Goal: Task Accomplishment & Management: Manage account settings

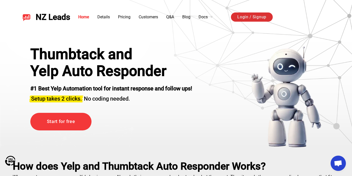
click at [254, 18] on link "Login / Signup" at bounding box center [252, 16] width 42 height 9
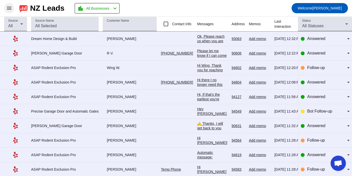
click at [10, 7] on mat-icon "menu" at bounding box center [9, 8] width 6 height 6
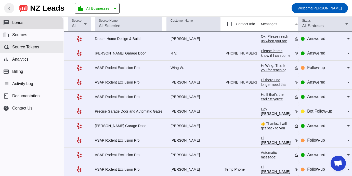
click at [31, 47] on span "Source Tokens" at bounding box center [25, 47] width 27 height 5
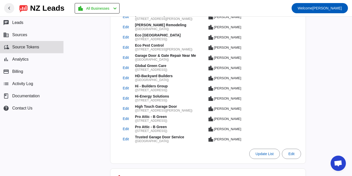
scroll to position [295, 0]
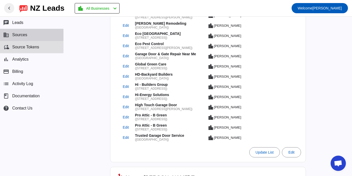
click at [28, 38] on button "business Sources" at bounding box center [31, 35] width 63 height 12
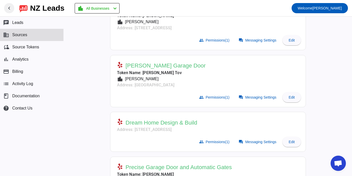
scroll to position [114, 0]
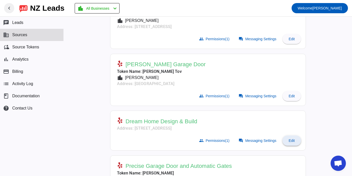
click at [297, 140] on span at bounding box center [291, 140] width 18 height 12
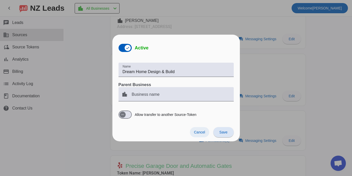
scroll to position [0, 0]
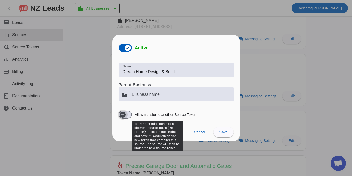
click at [130, 116] on span "button" at bounding box center [124, 115] width 13 height 8
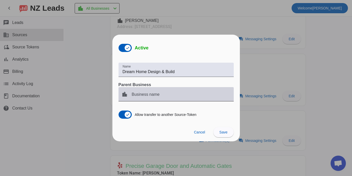
click at [193, 93] on div "Business name" at bounding box center [181, 94] width 98 height 14
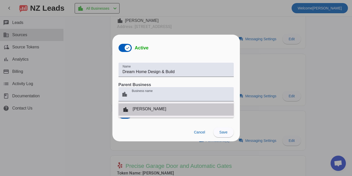
click at [160, 111] on mat-option "location_city David" at bounding box center [175, 109] width 115 height 12
type input "David"
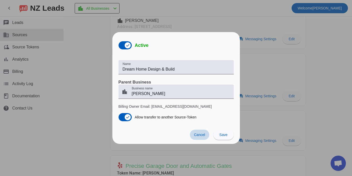
click at [200, 133] on span "Cancel" at bounding box center [199, 135] width 11 height 4
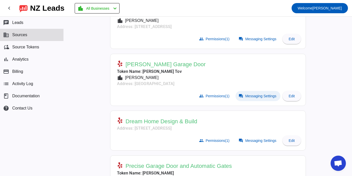
click at [264, 96] on span "Messaging Settings" at bounding box center [260, 96] width 31 height 4
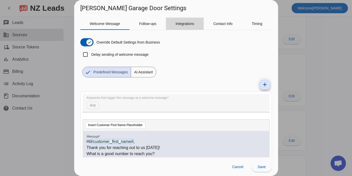
click at [187, 25] on span "Integrations" at bounding box center [184, 24] width 19 height 4
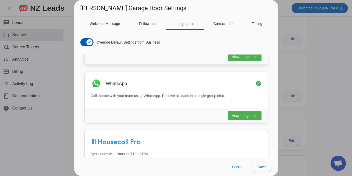
scroll to position [43, 0]
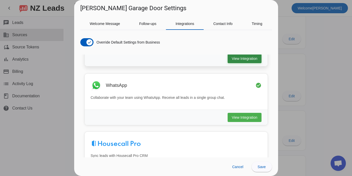
click at [248, 62] on button "View Integration" at bounding box center [244, 58] width 34 height 9
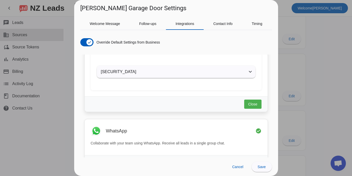
click at [189, 69] on mat-panel-title "eyJhbGciOiJIUzI1NiIsInR5cCI6IkpXVCJ9.eyJsb2NhdGlvbl9pZCI6Ik1ZMlI0ZWlha0gzWjVCYz…" at bounding box center [173, 72] width 144 height 6
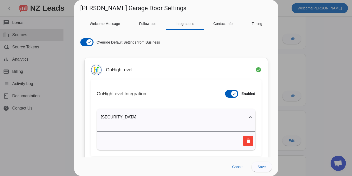
scroll to position [0, 0]
click at [200, 73] on div "GoHighLevel check_circle" at bounding box center [176, 69] width 171 height 11
click at [120, 69] on h3 "GoHighLevel" at bounding box center [119, 69] width 26 height 5
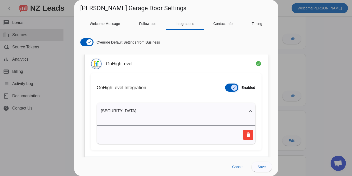
scroll to position [8, 0]
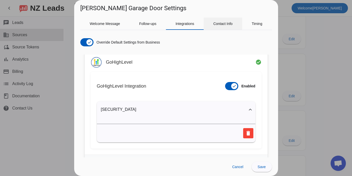
click at [233, 27] on span "Contact Info" at bounding box center [222, 24] width 19 height 12
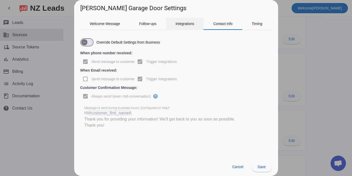
click at [203, 24] on div "Integrations" at bounding box center [185, 24] width 38 height 12
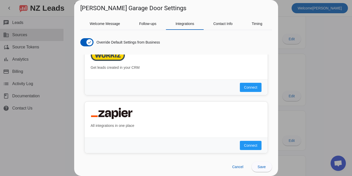
scroll to position [0, 0]
click at [266, 25] on div "Timing" at bounding box center [257, 24] width 30 height 12
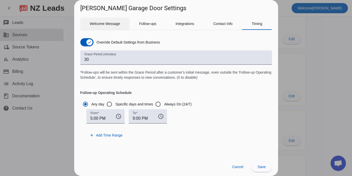
click at [104, 22] on span "Welcome Message" at bounding box center [105, 24] width 30 height 4
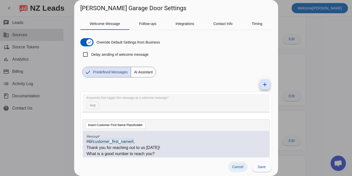
click at [237, 171] on span at bounding box center [237, 167] width 19 height 10
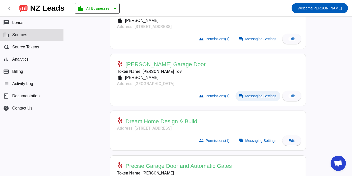
click at [255, 95] on span "Messaging Settings" at bounding box center [260, 96] width 31 height 4
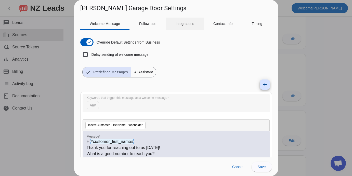
click at [183, 26] on span "Integrations" at bounding box center [184, 24] width 19 height 12
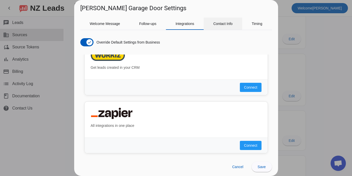
click at [225, 30] on span "Contact Info" at bounding box center [222, 24] width 19 height 12
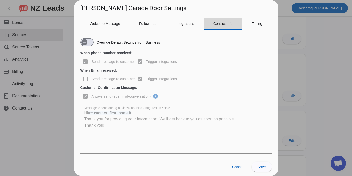
scroll to position [476, 0]
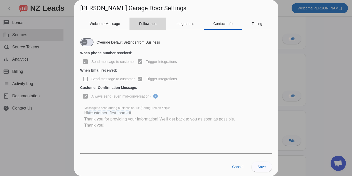
click at [146, 29] on span "Follow-ups" at bounding box center [147, 24] width 17 height 12
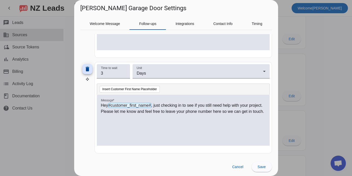
click at [216, 33] on div "Override Default Settings from Business Follow-up timing begins when welcome me…" at bounding box center [176, 93] width 192 height 127
click at [219, 29] on span "Contact Info" at bounding box center [222, 24] width 19 height 12
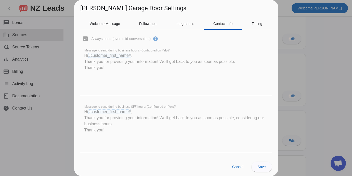
scroll to position [58, 0]
click at [238, 171] on span at bounding box center [237, 167] width 19 height 10
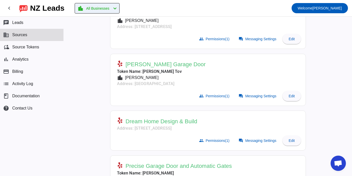
click at [103, 10] on span "All Businesses" at bounding box center [97, 8] width 23 height 7
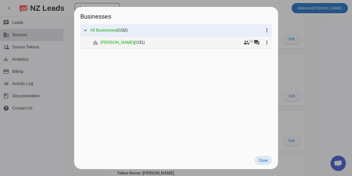
click at [124, 46] on mat-tree-node "expand_more location_city David ( 5 / 31 ) group (1) forum more_vert" at bounding box center [176, 42] width 192 height 12
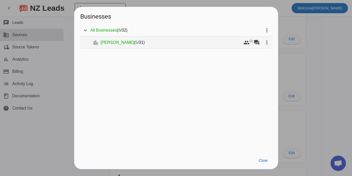
click at [96, 42] on mat-tree-node "expand_more location_city David ( 5 / 31 ) group (1) forum more_vert" at bounding box center [176, 42] width 192 height 12
click at [135, 44] on span "5" at bounding box center [136, 42] width 2 height 5
click at [267, 42] on mat-icon "more_vert" at bounding box center [267, 42] width 6 height 6
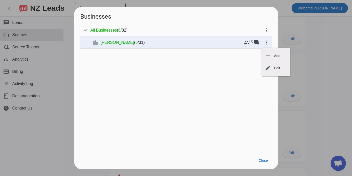
click at [242, 54] on div at bounding box center [176, 88] width 352 height 176
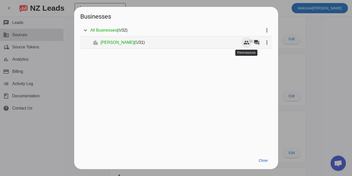
click at [249, 44] on mat-icon "group" at bounding box center [246, 42] width 6 height 6
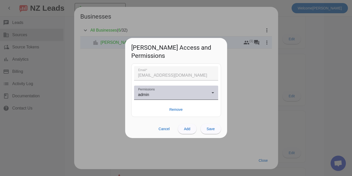
click at [173, 86] on div "Permissions admin" at bounding box center [176, 93] width 76 height 14
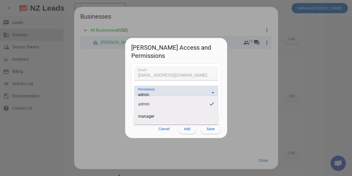
click at [249, 113] on div at bounding box center [176, 88] width 352 height 176
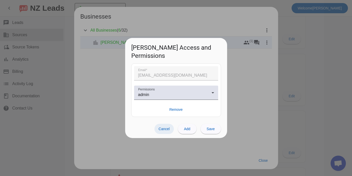
click at [166, 127] on span "Cancel" at bounding box center [163, 129] width 11 height 4
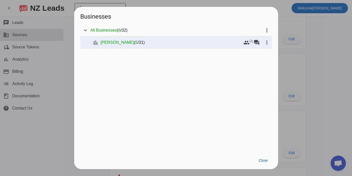
click at [72, 96] on div at bounding box center [176, 88] width 352 height 176
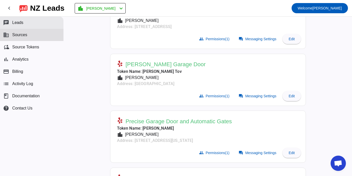
click at [39, 27] on button "chat Leads" at bounding box center [31, 23] width 63 height 12
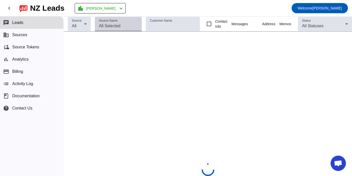
click at [127, 30] on div "Source Name" at bounding box center [118, 24] width 39 height 14
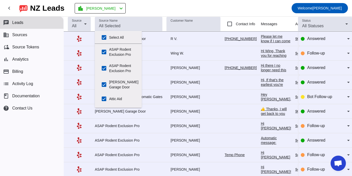
click at [189, 34] on td "R V." at bounding box center [195, 39] width 58 height 15
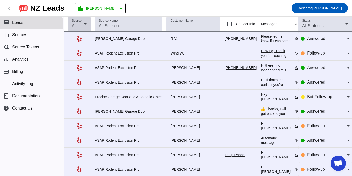
click at [77, 25] on div "All" at bounding box center [78, 26] width 12 height 6
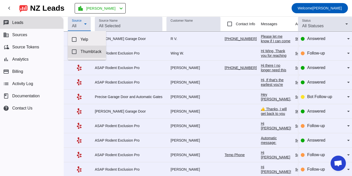
click at [72, 52] on mat-pseudo-checkbox at bounding box center [74, 51] width 5 height 5
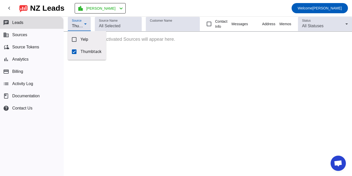
click at [28, 37] on div at bounding box center [176, 88] width 352 height 176
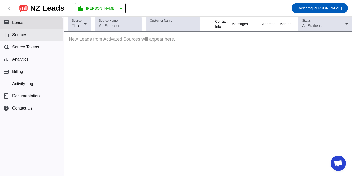
click at [21, 35] on span "Sources" at bounding box center [19, 35] width 15 height 5
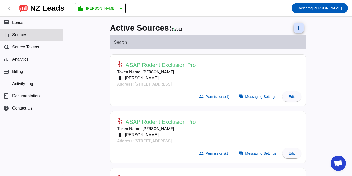
click at [185, 40] on div "Search" at bounding box center [207, 42] width 187 height 14
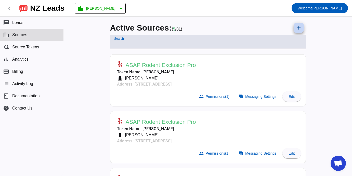
click at [296, 29] on mat-icon "add" at bounding box center [298, 28] width 6 height 6
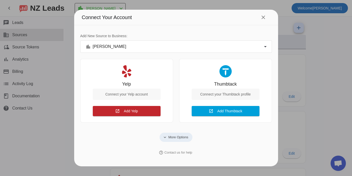
click at [182, 136] on span "More Options" at bounding box center [178, 137] width 20 height 5
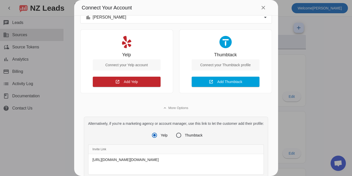
scroll to position [45, 0]
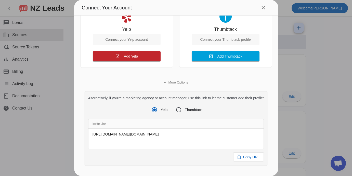
click at [192, 106] on div "Thumbtack" at bounding box center [187, 110] width 29 height 10
click at [192, 110] on label "Thumbtack" at bounding box center [193, 109] width 19 height 5
click at [184, 110] on input "Thumbtack" at bounding box center [178, 110] width 10 height 10
radio input "true"
click at [253, 159] on span "Copy URL" at bounding box center [251, 156] width 17 height 5
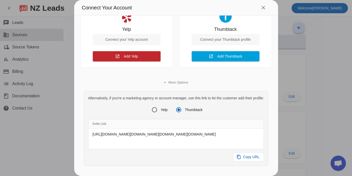
click at [316, 93] on div at bounding box center [176, 88] width 352 height 176
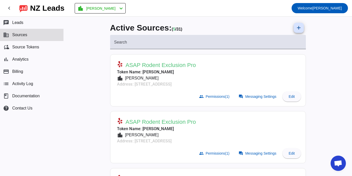
scroll to position [0, 0]
click at [297, 33] on span at bounding box center [298, 28] width 12 height 12
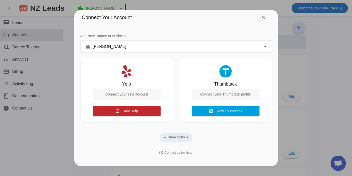
click at [179, 139] on span "More Options" at bounding box center [178, 137] width 20 height 5
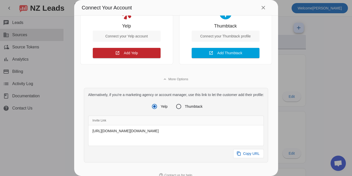
scroll to position [58, 0]
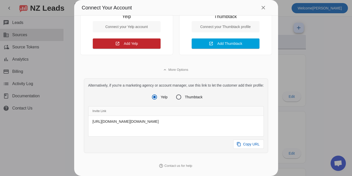
click at [197, 97] on label "Thumbtack" at bounding box center [193, 96] width 19 height 5
click at [184, 97] on input "Thumbtack" at bounding box center [178, 97] width 10 height 10
radio input "true"
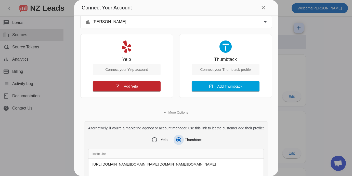
scroll to position [13, 0]
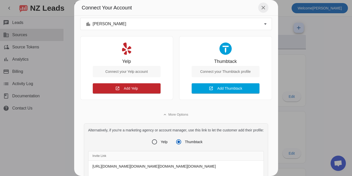
click at [261, 8] on mat-icon "close" at bounding box center [263, 8] width 6 height 6
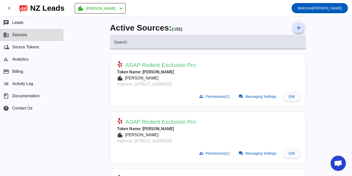
click at [248, 21] on mat-icon "close" at bounding box center [245, 23] width 5 height 5
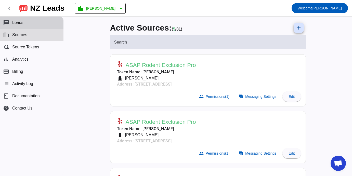
click at [37, 19] on button "chat Leads" at bounding box center [31, 23] width 63 height 12
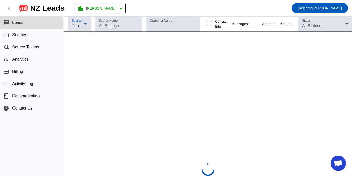
click at [82, 26] on span "Thumbtack" at bounding box center [82, 26] width 20 height 4
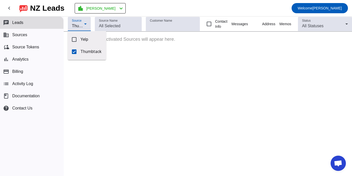
click at [125, 48] on div at bounding box center [176, 88] width 352 height 176
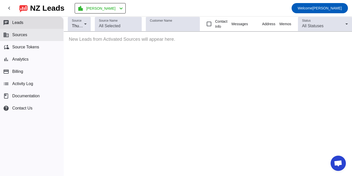
click at [42, 33] on button "business Sources" at bounding box center [31, 35] width 63 height 12
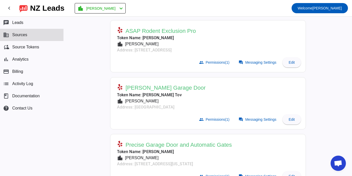
scroll to position [104, 0]
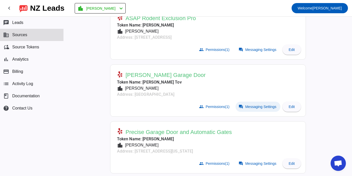
click at [261, 107] on span "Messaging Settings" at bounding box center [260, 107] width 31 height 4
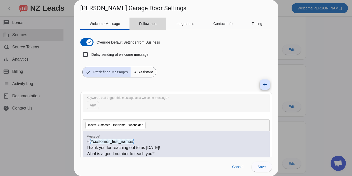
click at [149, 22] on span "Follow-ups" at bounding box center [147, 24] width 17 height 4
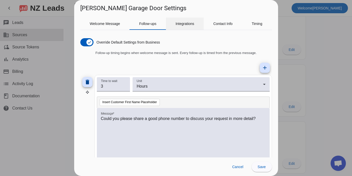
click at [186, 26] on span "Integrations" at bounding box center [184, 24] width 19 height 12
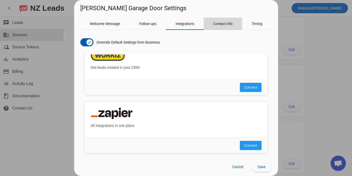
click at [230, 25] on span "Contact Info" at bounding box center [222, 24] width 19 height 4
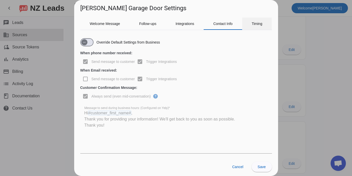
click at [255, 23] on span "Timing" at bounding box center [256, 24] width 11 height 4
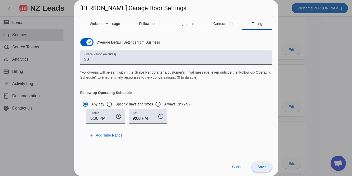
scroll to position [0, 0]
click at [241, 167] on span "Cancel" at bounding box center [237, 167] width 11 height 4
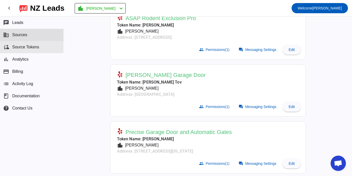
click at [28, 52] on button "cloud_sync Source Tokens" at bounding box center [31, 47] width 63 height 12
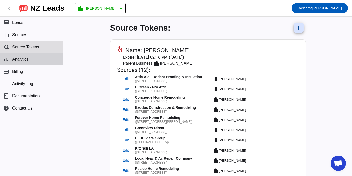
click at [30, 61] on button "bar_chart Analytics" at bounding box center [31, 59] width 63 height 12
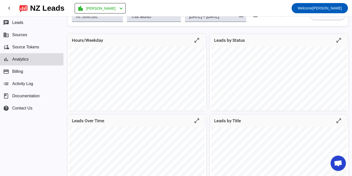
scroll to position [18, 0]
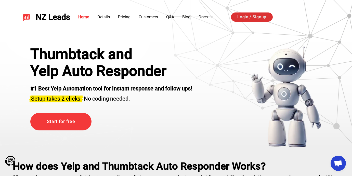
click at [259, 19] on link "Login / Signup" at bounding box center [252, 16] width 42 height 9
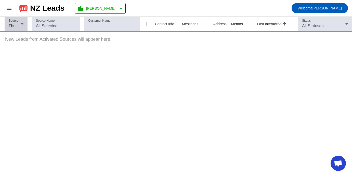
click at [12, 23] on div "Thumbtack" at bounding box center [15, 26] width 12 height 6
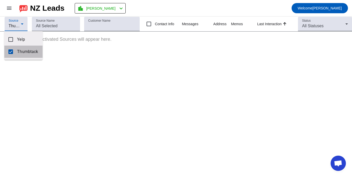
click at [11, 54] on mat-option "Thumbtack" at bounding box center [23, 52] width 38 height 12
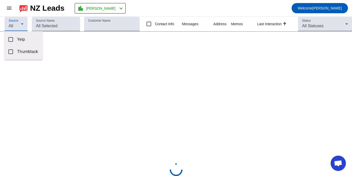
click at [56, 64] on div at bounding box center [176, 88] width 352 height 176
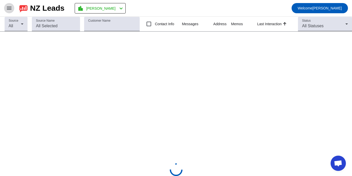
click at [10, 8] on mat-icon "menu" at bounding box center [9, 8] width 6 height 6
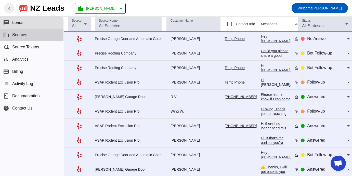
click at [29, 33] on button "business Sources" at bounding box center [31, 35] width 63 height 12
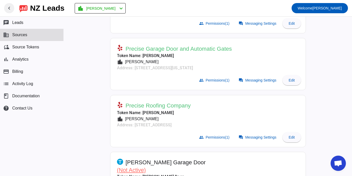
scroll to position [195, 0]
